Goal: Check status: Check status

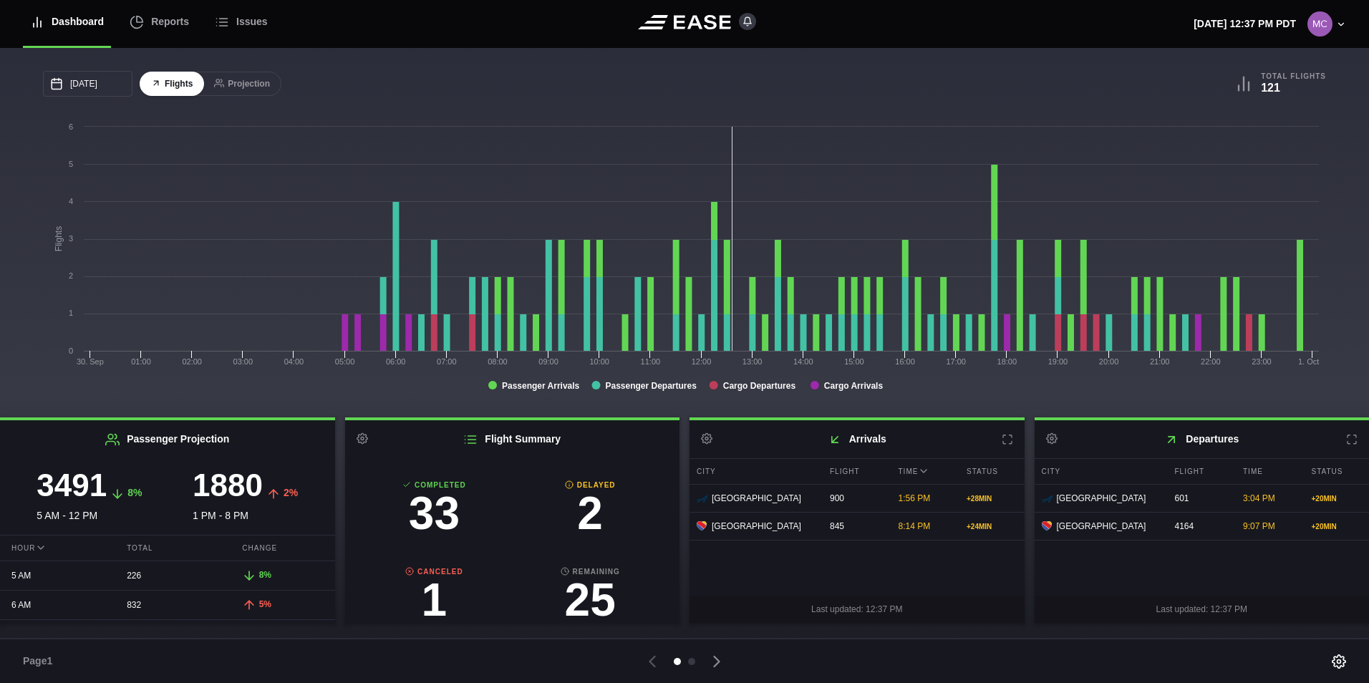
scroll to position [78, 0]
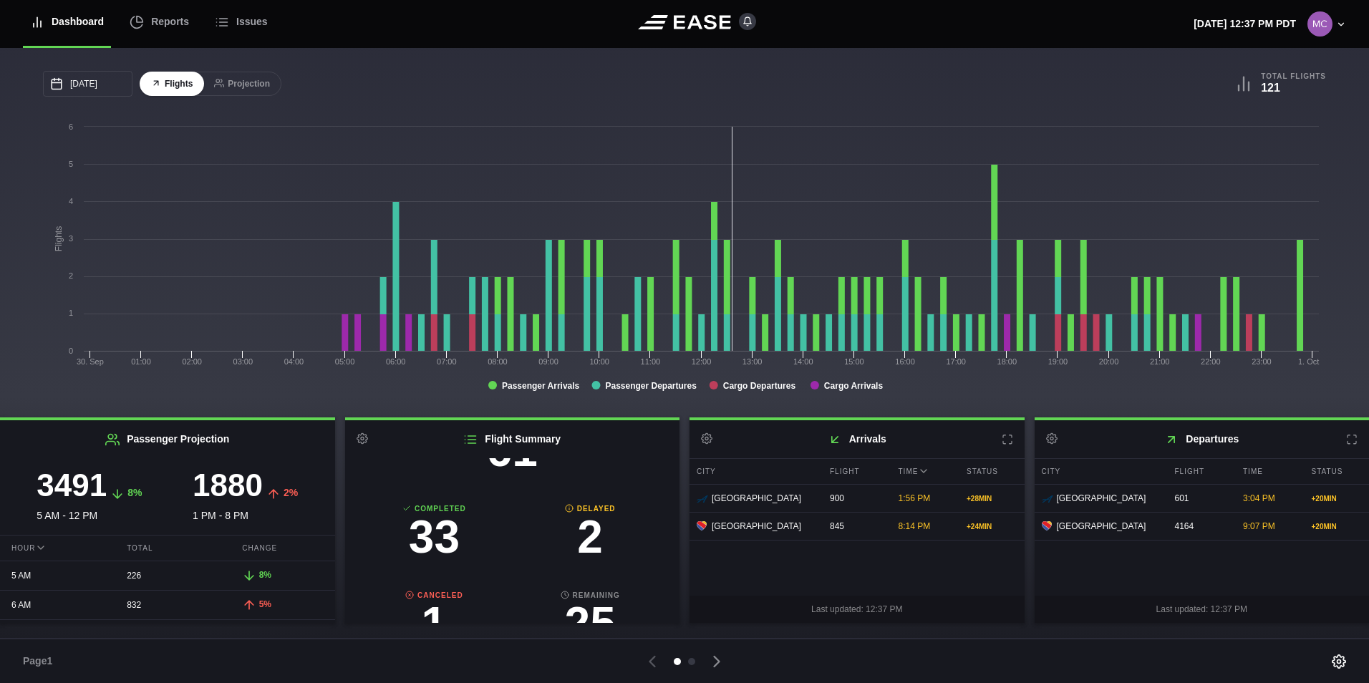
click at [588, 541] on h3 "2" at bounding box center [590, 537] width 156 height 46
select select "DELAYED"
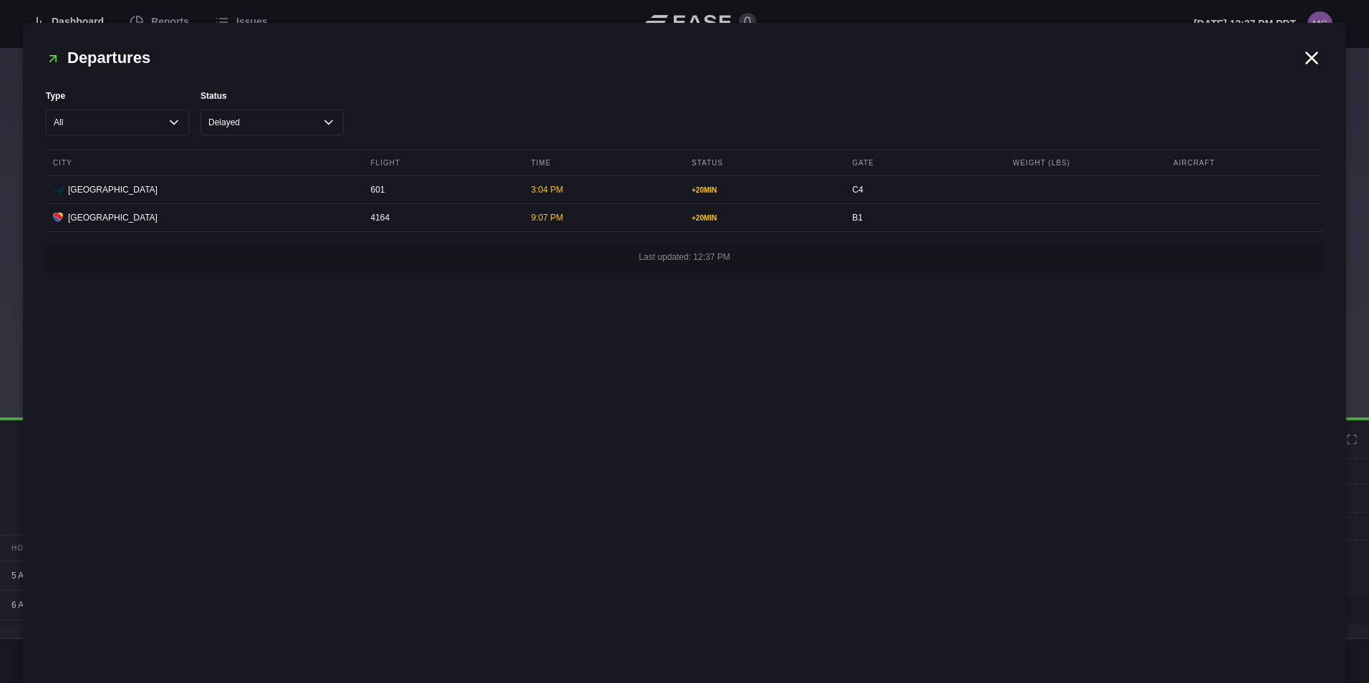
click at [1314, 62] on icon at bounding box center [1311, 57] width 21 height 21
